Goal: Find specific page/section: Find specific page/section

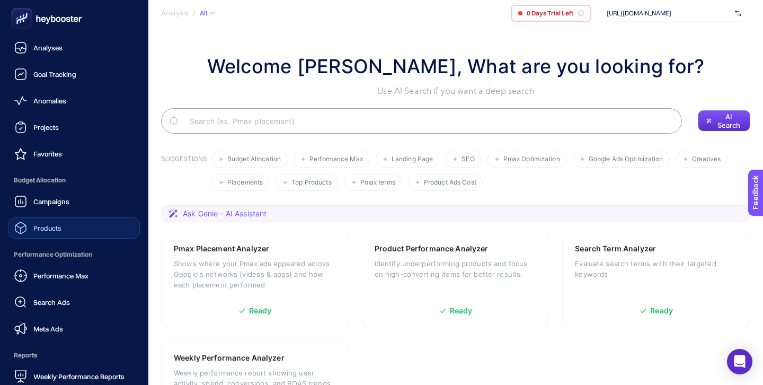
click at [48, 224] on span "Products" at bounding box center [47, 228] width 28 height 8
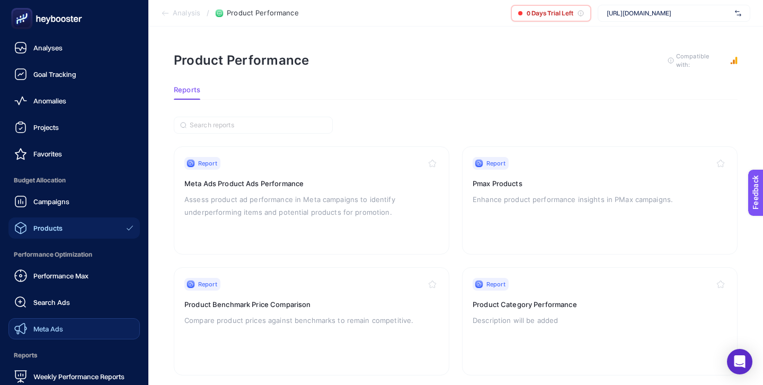
click at [65, 330] on link "Meta Ads" at bounding box center [73, 328] width 131 height 21
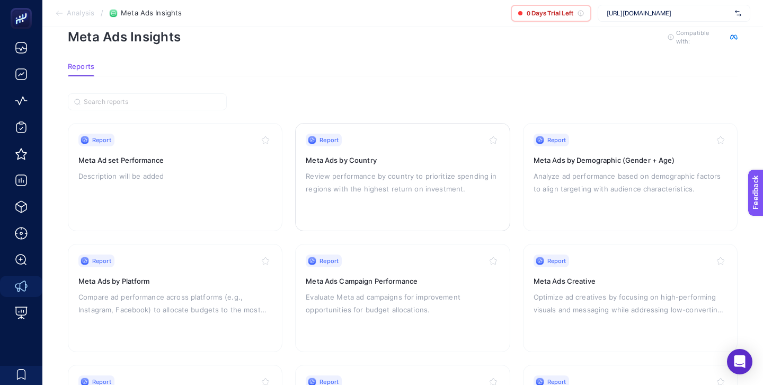
scroll to position [26, 0]
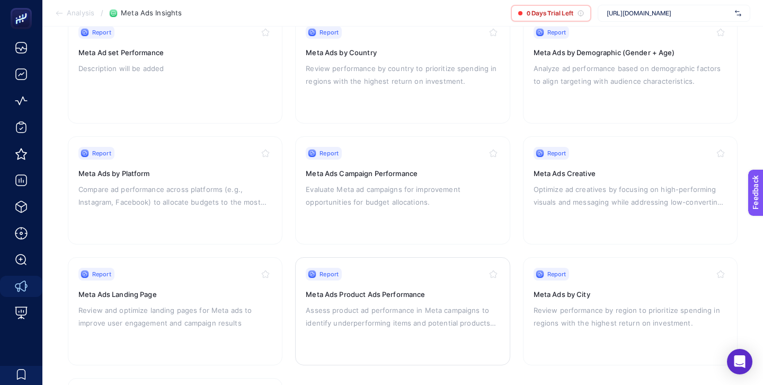
click at [408, 282] on div "Report Meta Ads Product Ads Performance Assess product ad performance in Meta c…" at bounding box center [402, 311] width 193 height 87
